Goal: Find specific page/section: Find specific page/section

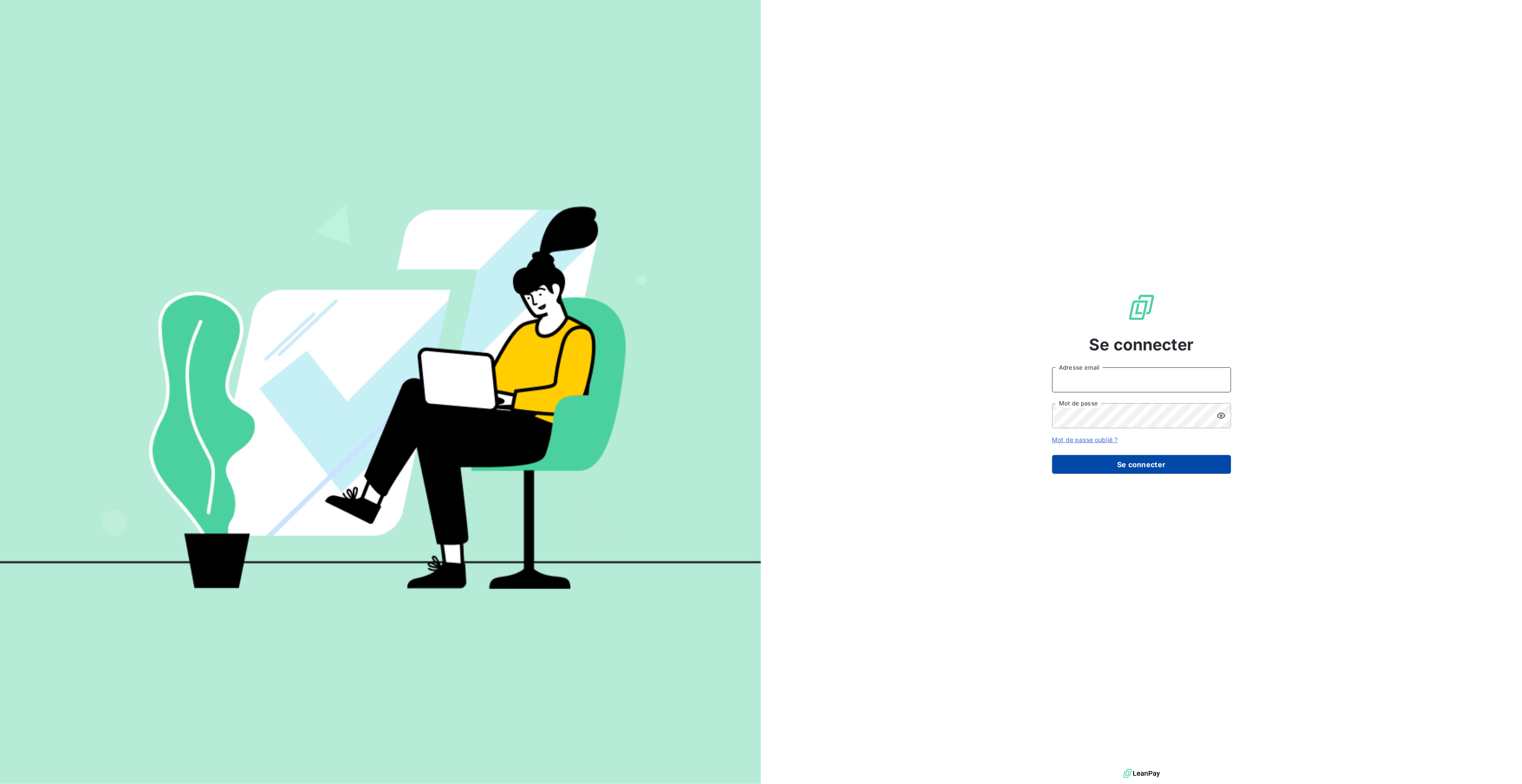
type input "[PERSON_NAME][EMAIL_ADDRESS][DOMAIN_NAME]"
click at [1169, 466] on button "Se connecter" at bounding box center [1142, 464] width 179 height 19
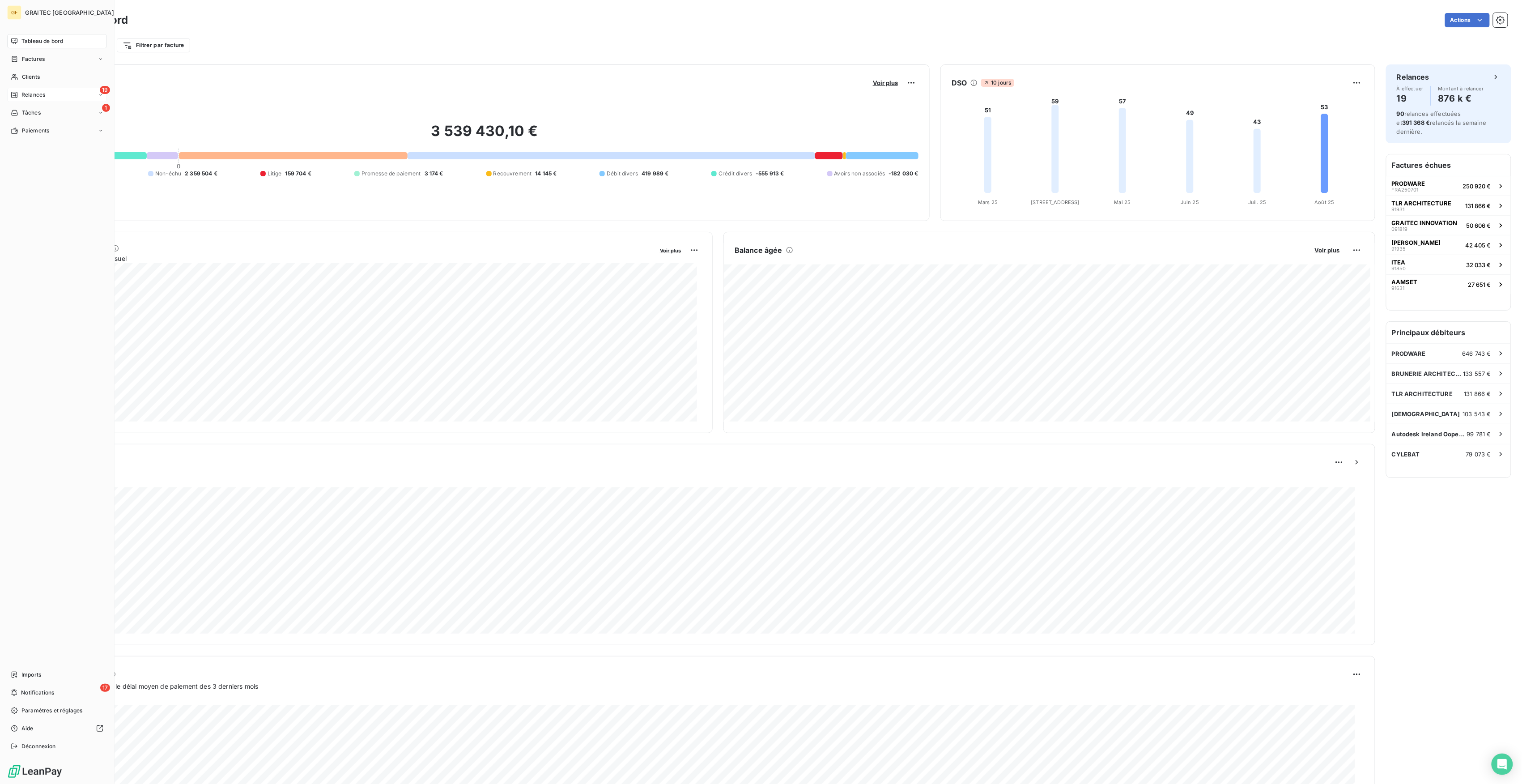
click at [31, 89] on nav "Tableau de bord Factures Clients 19 Relances 1 Tâches Paiements" at bounding box center [57, 86] width 100 height 104
click at [54, 77] on div "Clients" at bounding box center [57, 77] width 100 height 14
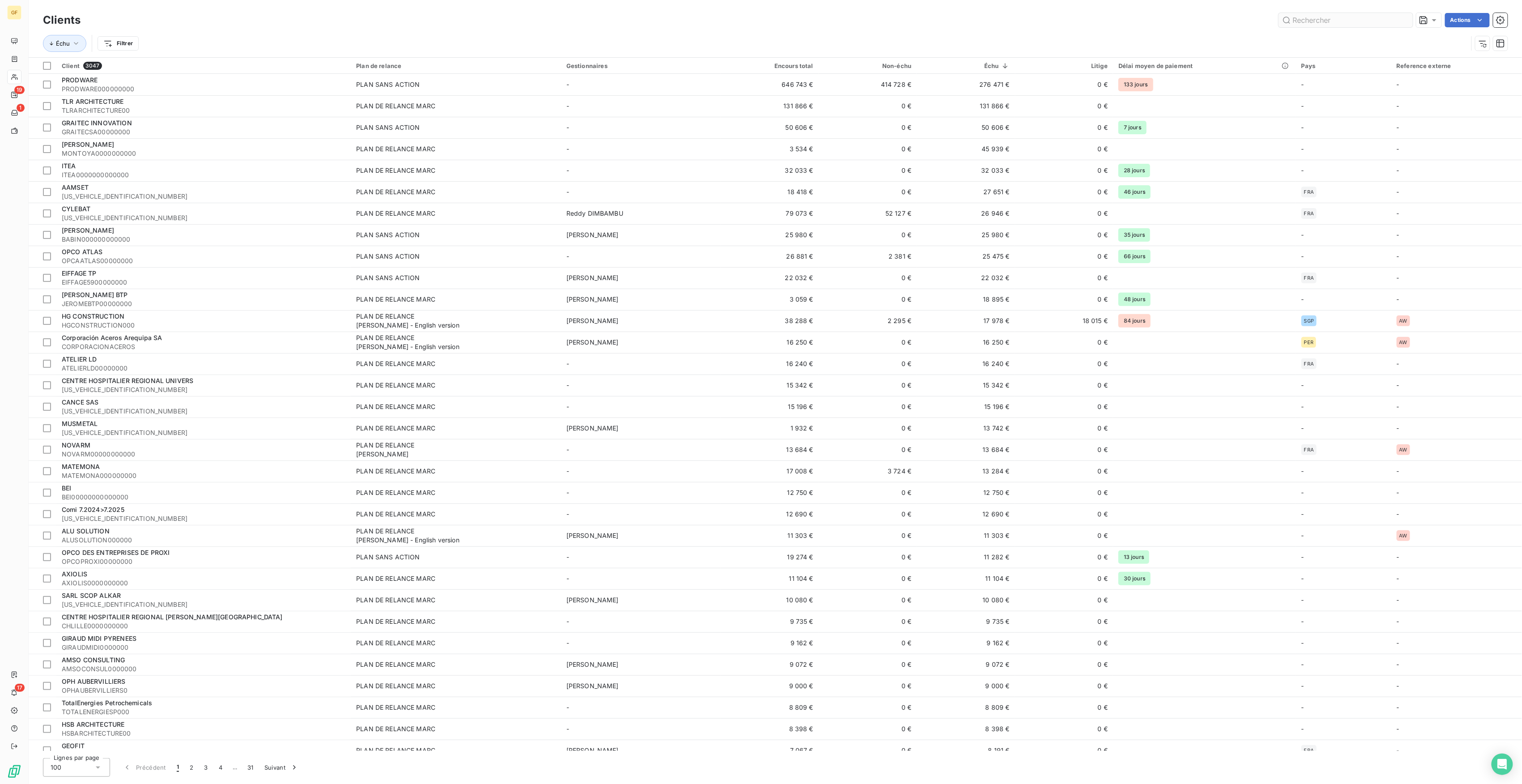
click at [1364, 15] on input "text" at bounding box center [1345, 20] width 134 height 14
click at [1316, 24] on input "text" at bounding box center [1345, 20] width 134 height 14
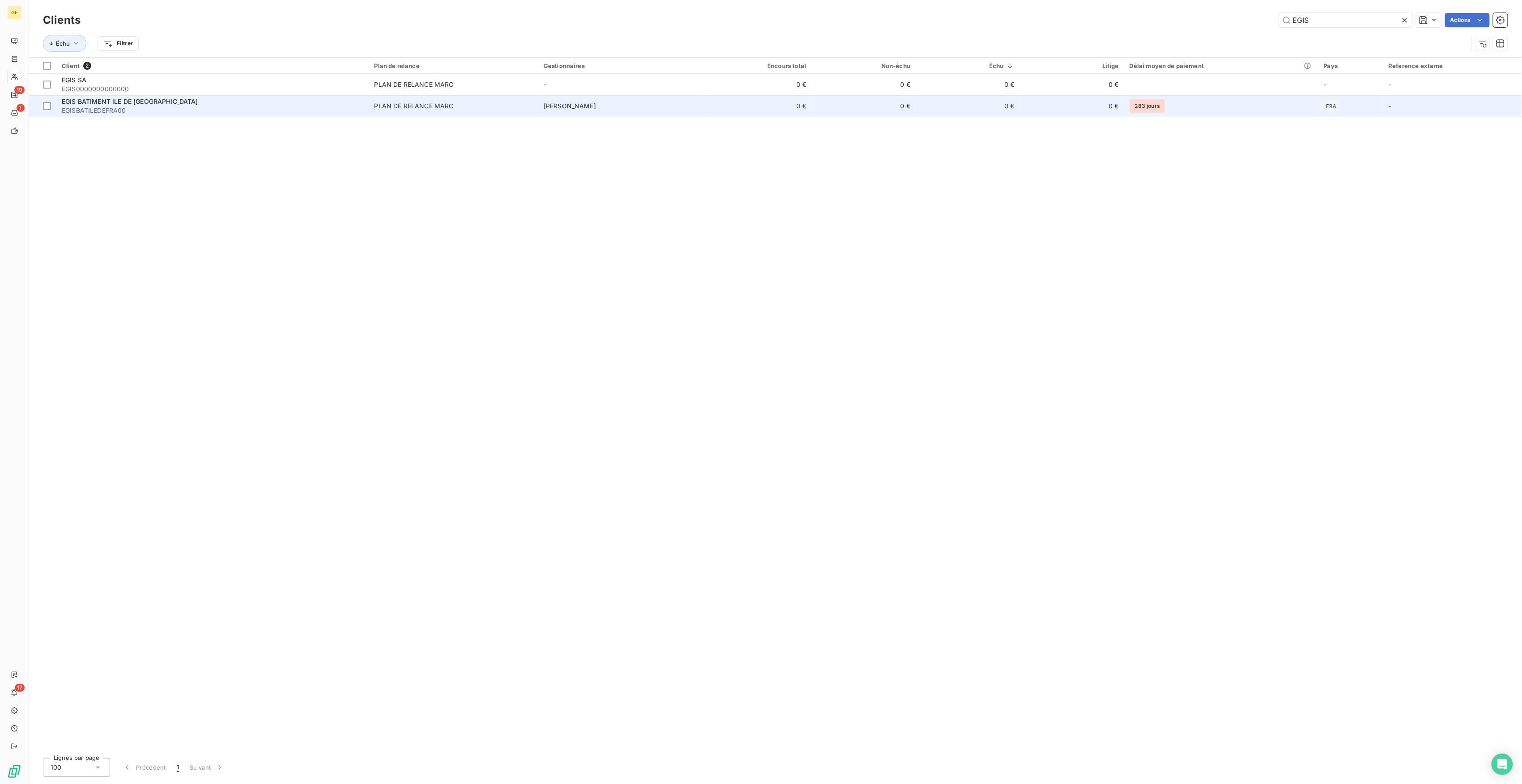
type input "EGIS"
click at [603, 102] on td "Sandrine DANTE" at bounding box center [623, 106] width 169 height 21
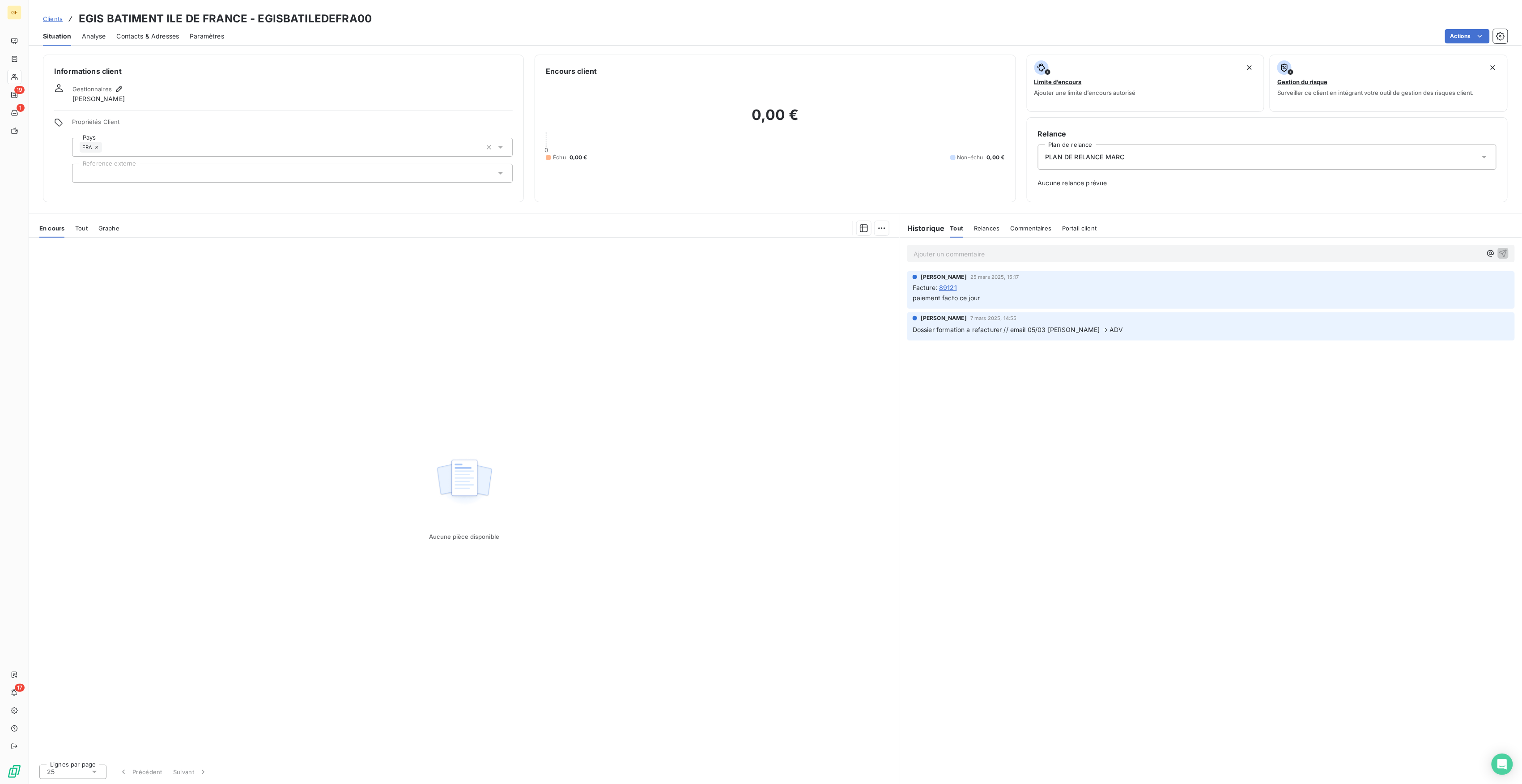
click at [983, 225] on span "Relances" at bounding box center [986, 228] width 25 height 7
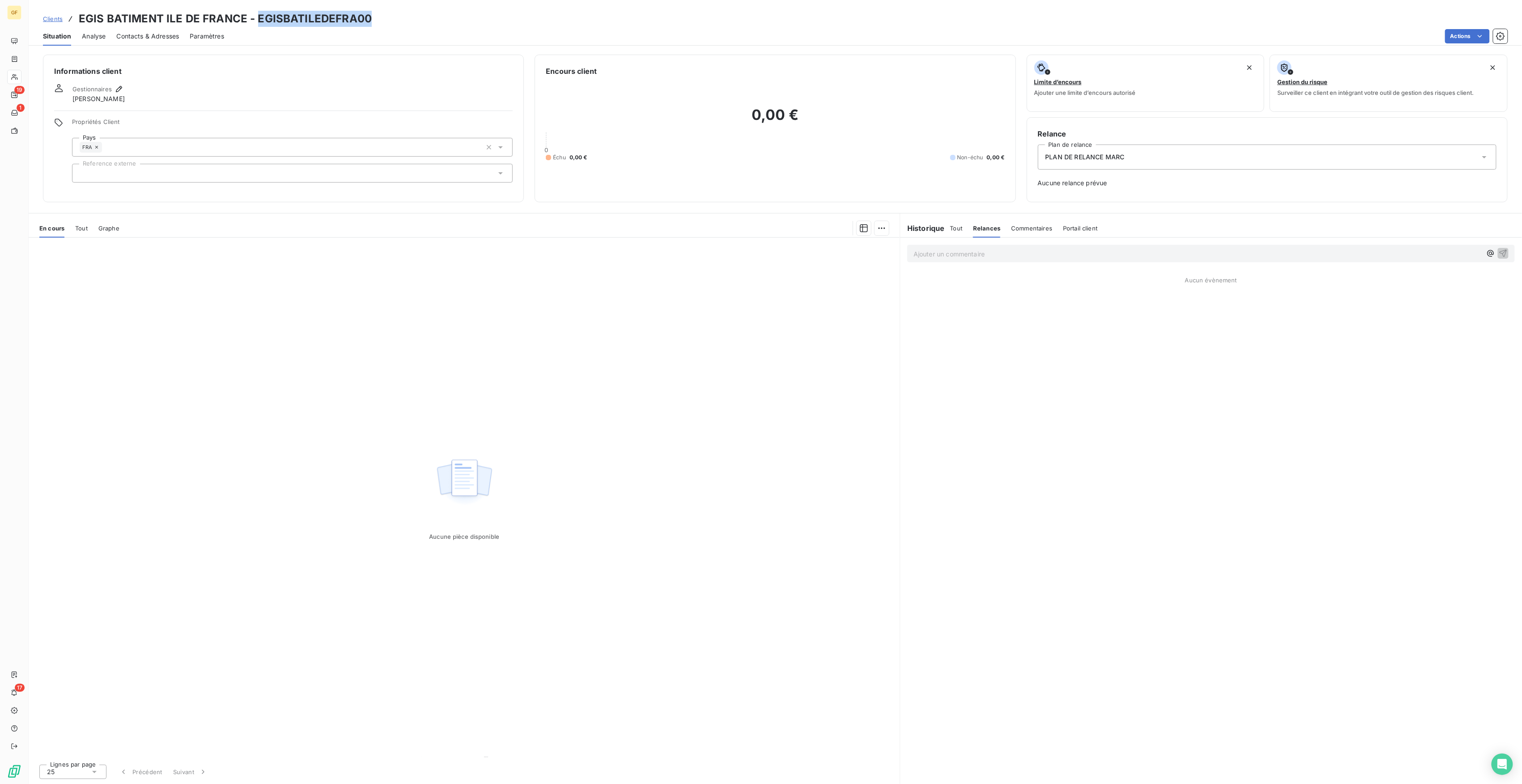
drag, startPoint x: 256, startPoint y: 19, endPoint x: 372, endPoint y: 20, distance: 116.0
click at [372, 20] on div "Clients EGIS BATIMENT ILE DE FRANCE - EGISBATILEDEFRA00" at bounding box center [775, 18] width 1494 height 16
copy h3 "EGISBATILEDEFRA00"
drag, startPoint x: 952, startPoint y: 226, endPoint x: 1086, endPoint y: 392, distance: 213.3
click at [952, 226] on span "Tout" at bounding box center [956, 228] width 12 height 7
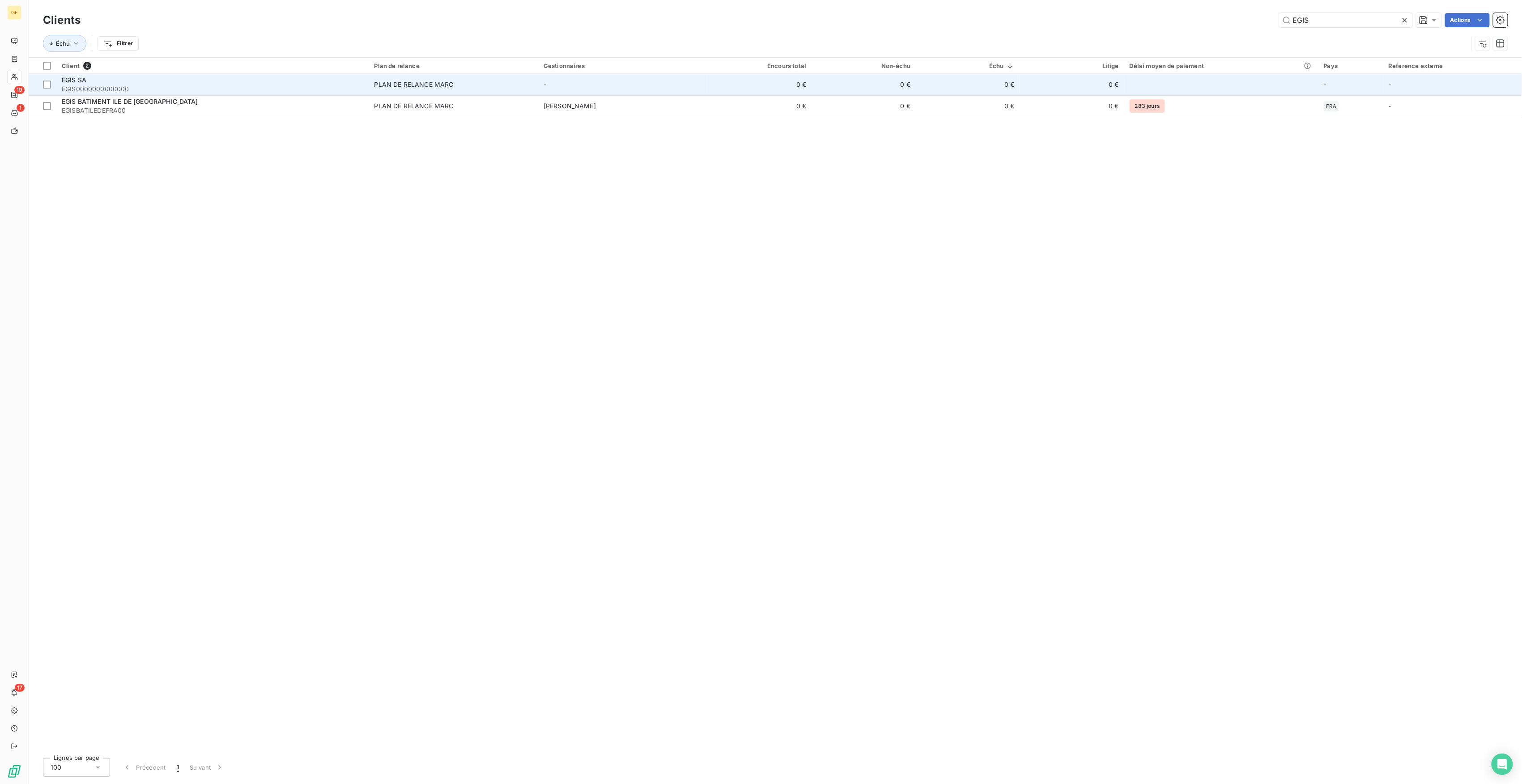
click at [1029, 92] on td "0 €" at bounding box center [1072, 84] width 104 height 21
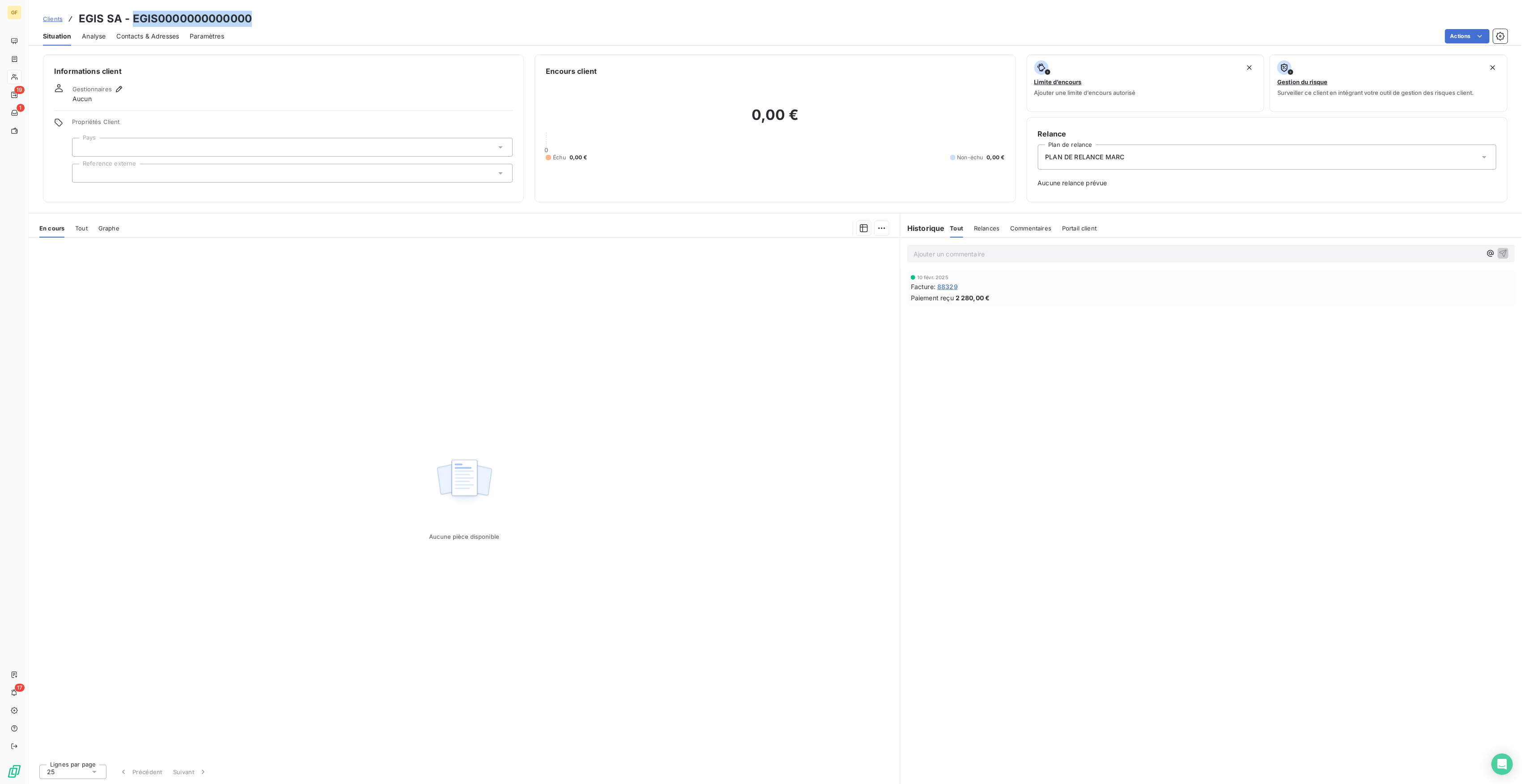
drag, startPoint x: 132, startPoint y: 17, endPoint x: 290, endPoint y: 11, distance: 158.1
click at [290, 11] on div "Clients EGIS SA - EGIS0000000000000" at bounding box center [775, 18] width 1494 height 16
copy h3 "EGIS0000000000000"
